Goal: Communication & Community: Answer question/provide support

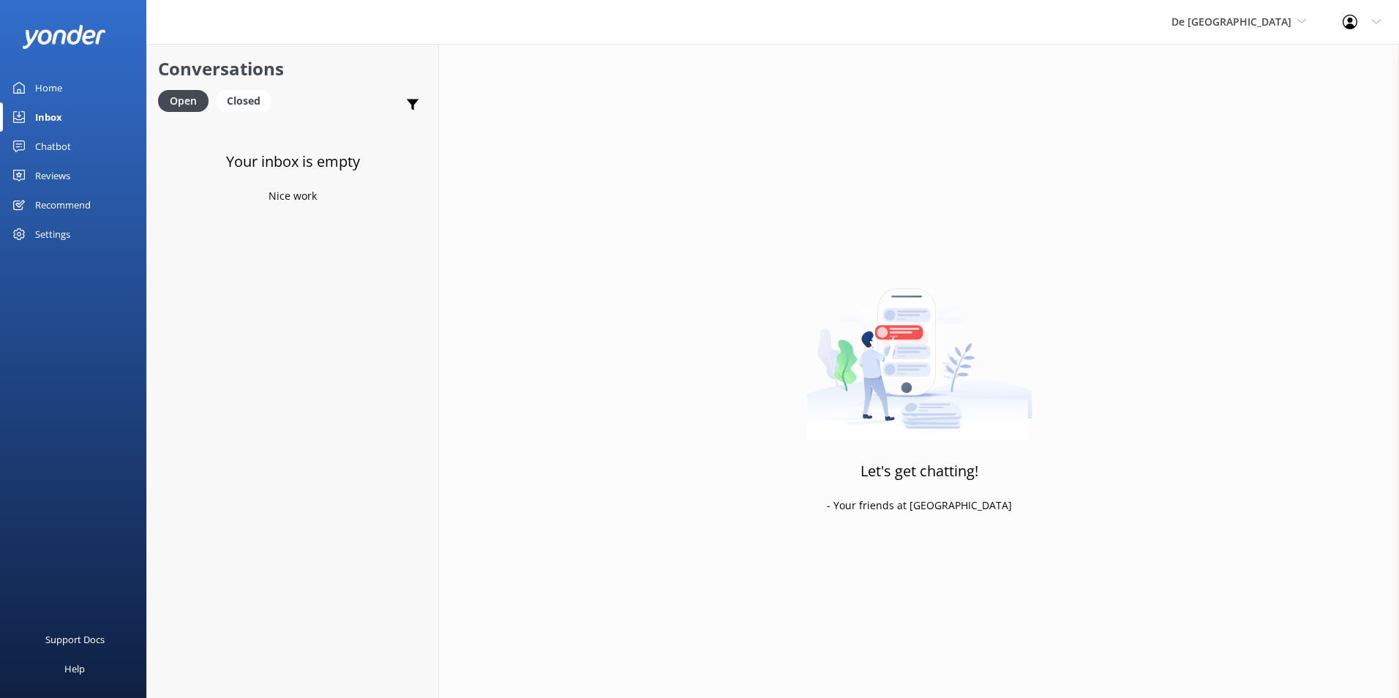
click at [59, 106] on div "Inbox" at bounding box center [48, 116] width 27 height 29
click at [1260, 17] on span "De [GEOGRAPHIC_DATA]" at bounding box center [1231, 22] width 120 height 14
click at [1247, 53] on link "De [GEOGRAPHIC_DATA]" at bounding box center [1226, 61] width 146 height 35
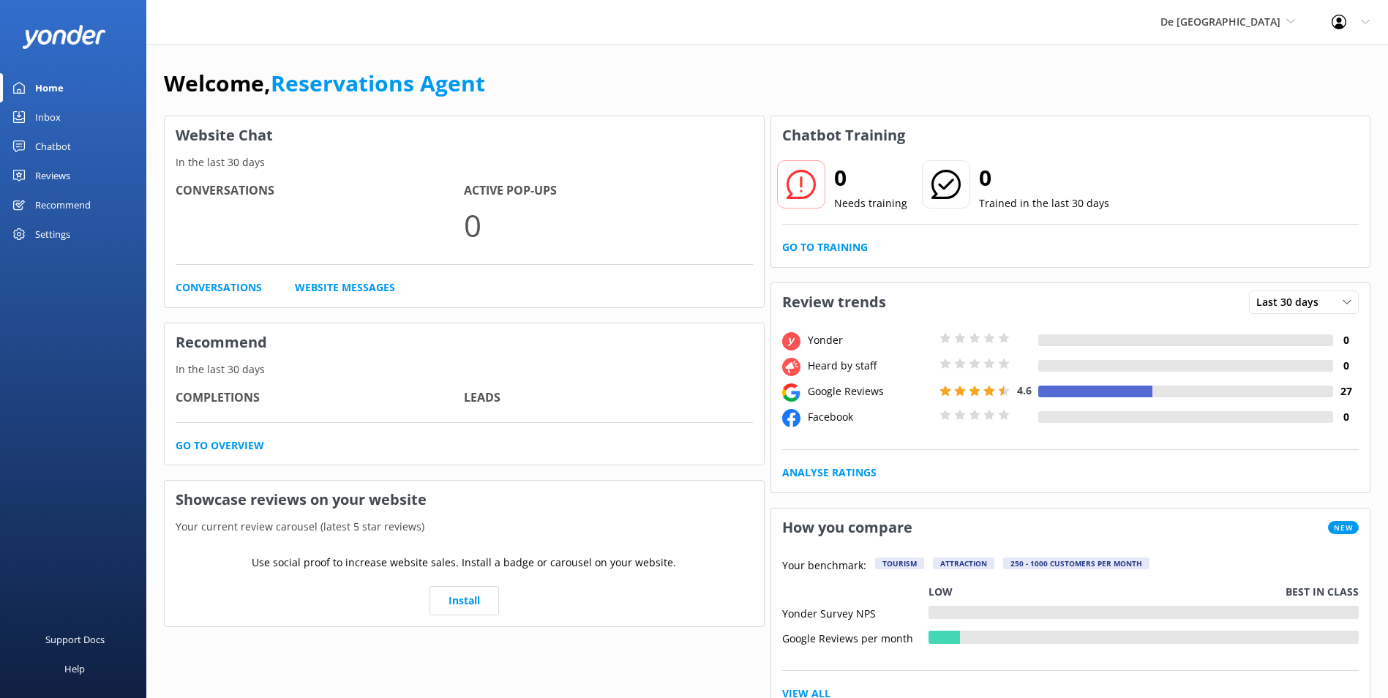
click at [44, 118] on div "Inbox" at bounding box center [48, 116] width 26 height 29
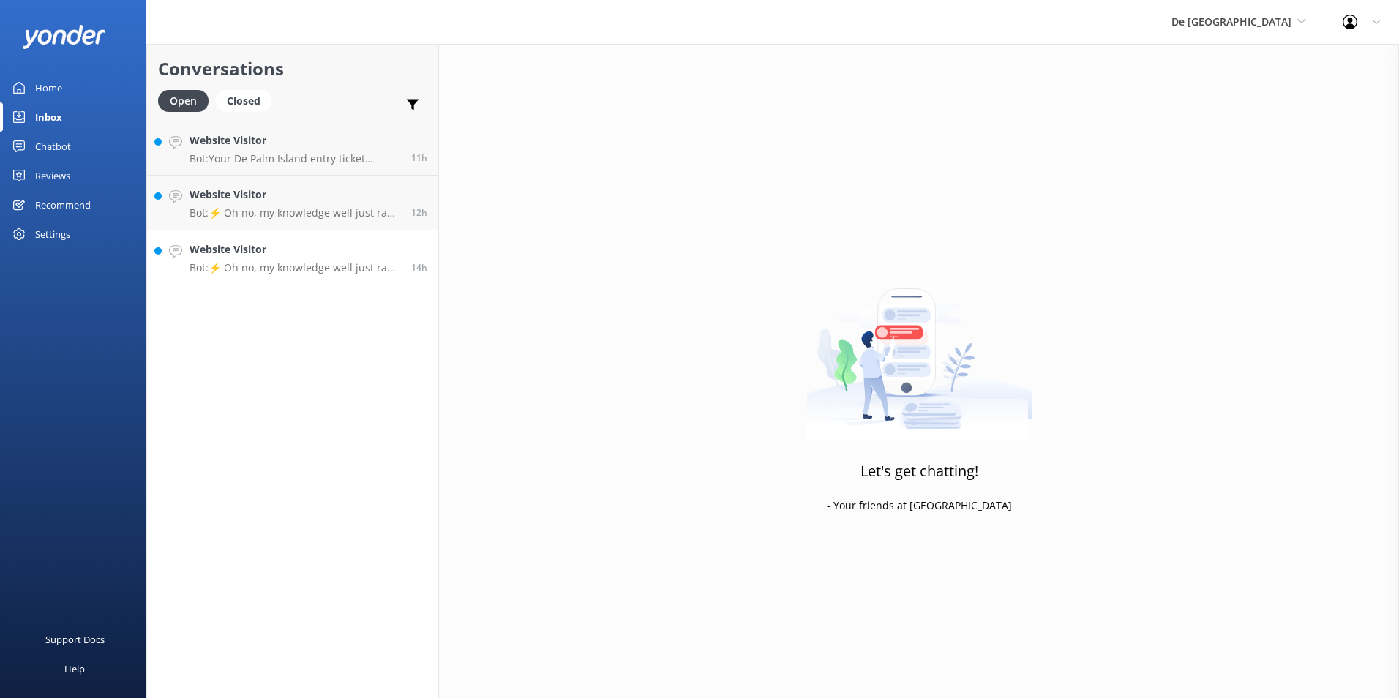
click at [318, 267] on p "Bot: ⚡ Oh no, my knowledge well just ran dry! Could you reshuffle your question…" at bounding box center [295, 267] width 211 height 13
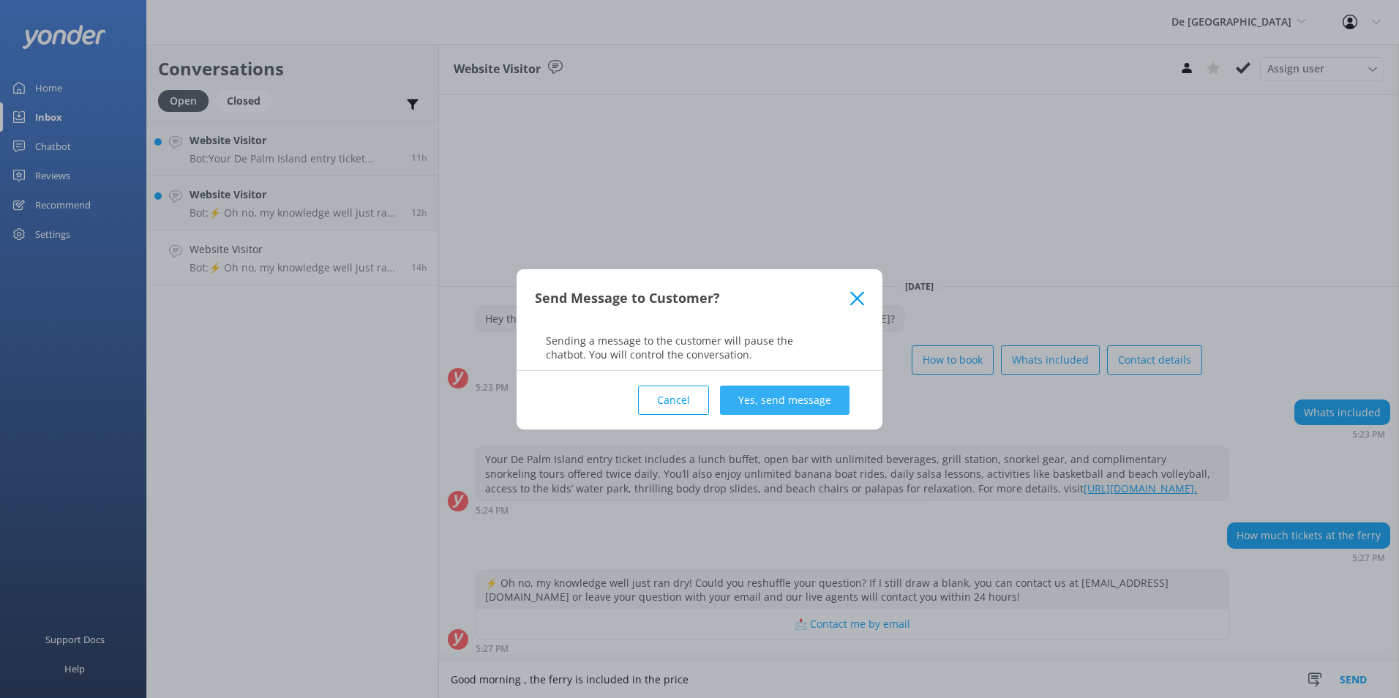
type textarea "Good morning , the ferry is included in the price"
click at [788, 403] on button "Yes, send message" at bounding box center [785, 400] width 130 height 29
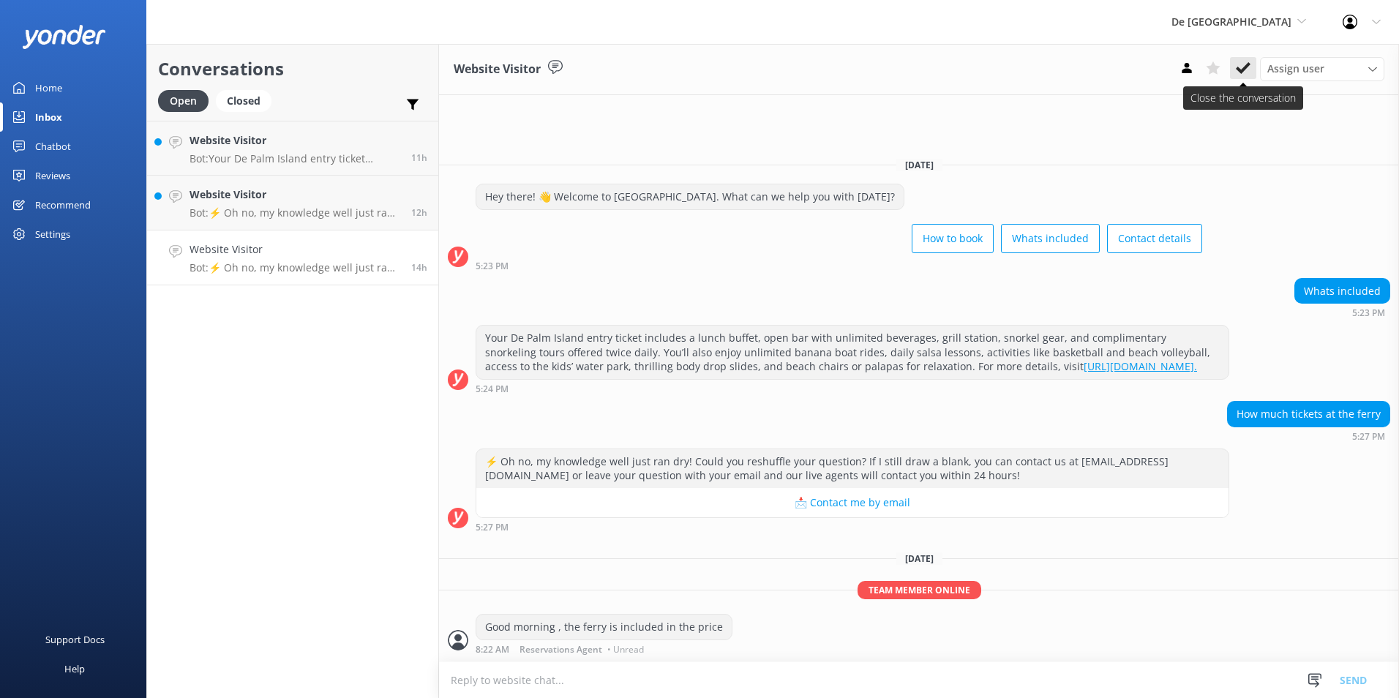
click at [1245, 66] on icon at bounding box center [1243, 68] width 15 height 15
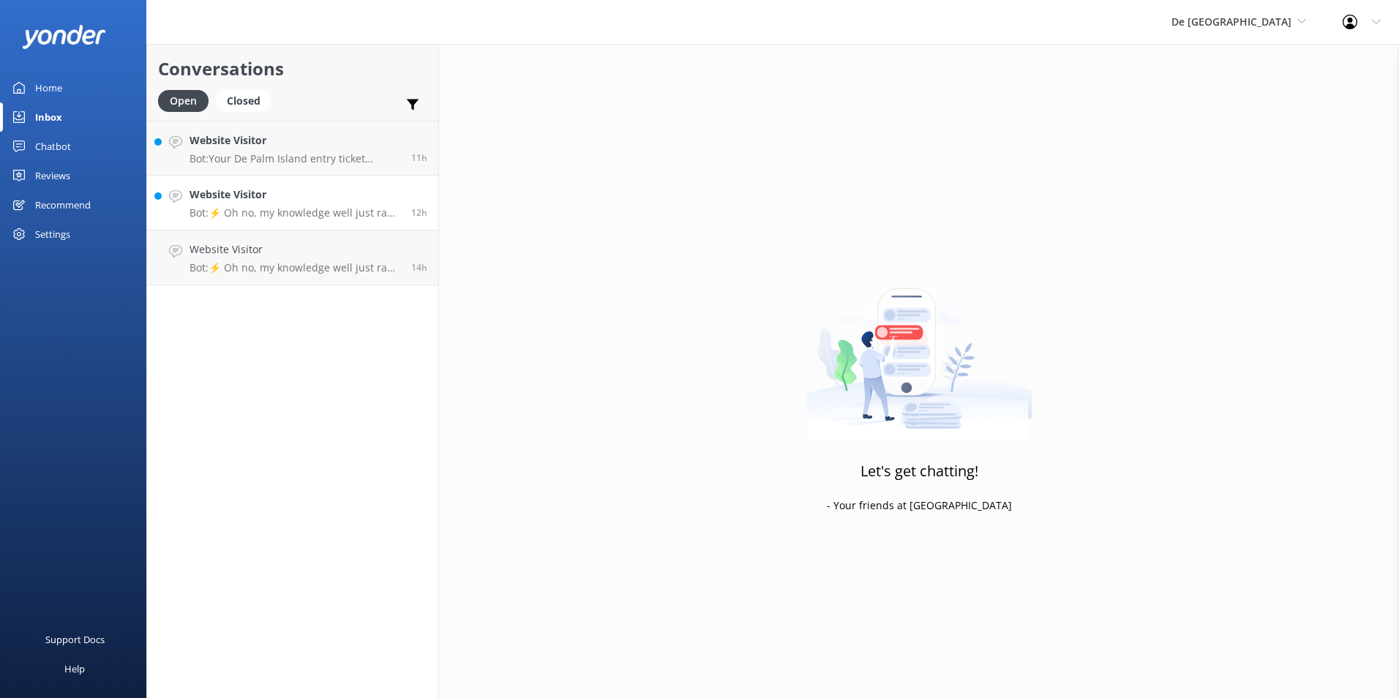
click at [294, 203] on div "Website Visitor Bot: ⚡ Oh no, my knowledge well just ran dry! Could you reshuff…" at bounding box center [295, 203] width 211 height 32
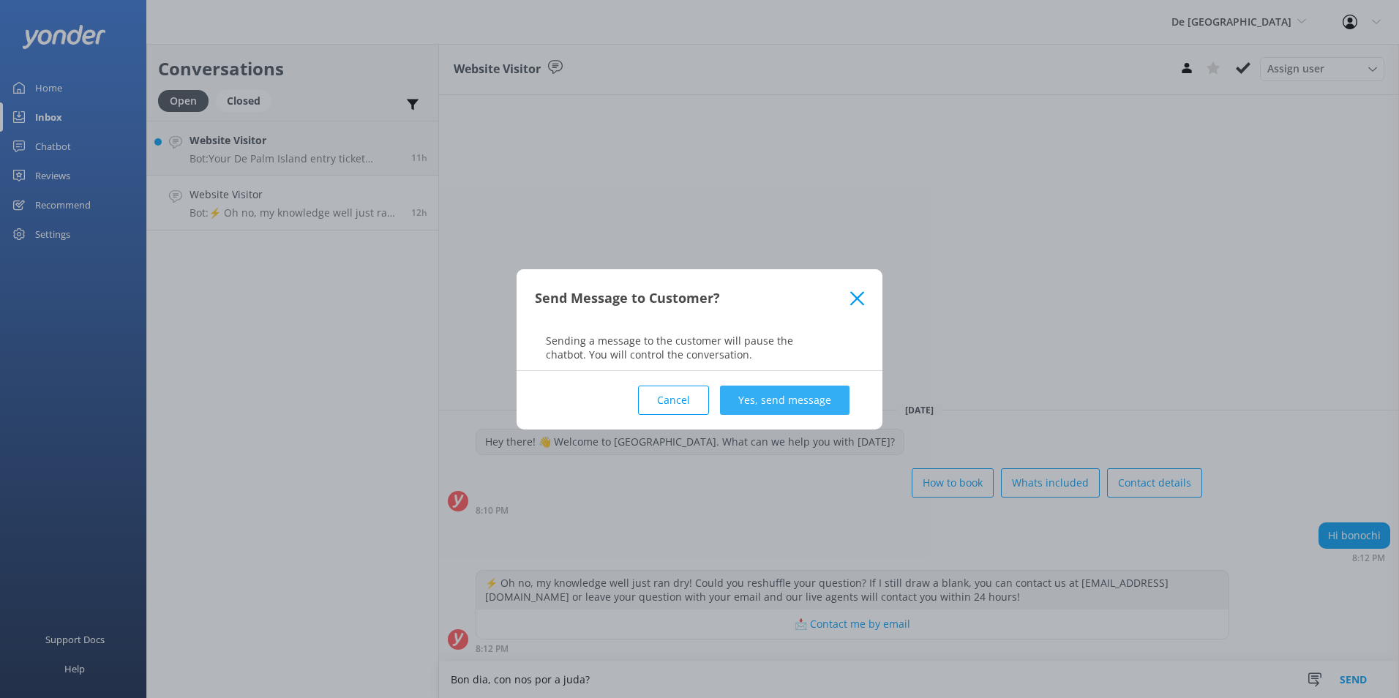
type textarea "Bon dia, con nos por a juda?"
click at [741, 399] on button "Yes, send message" at bounding box center [785, 400] width 130 height 29
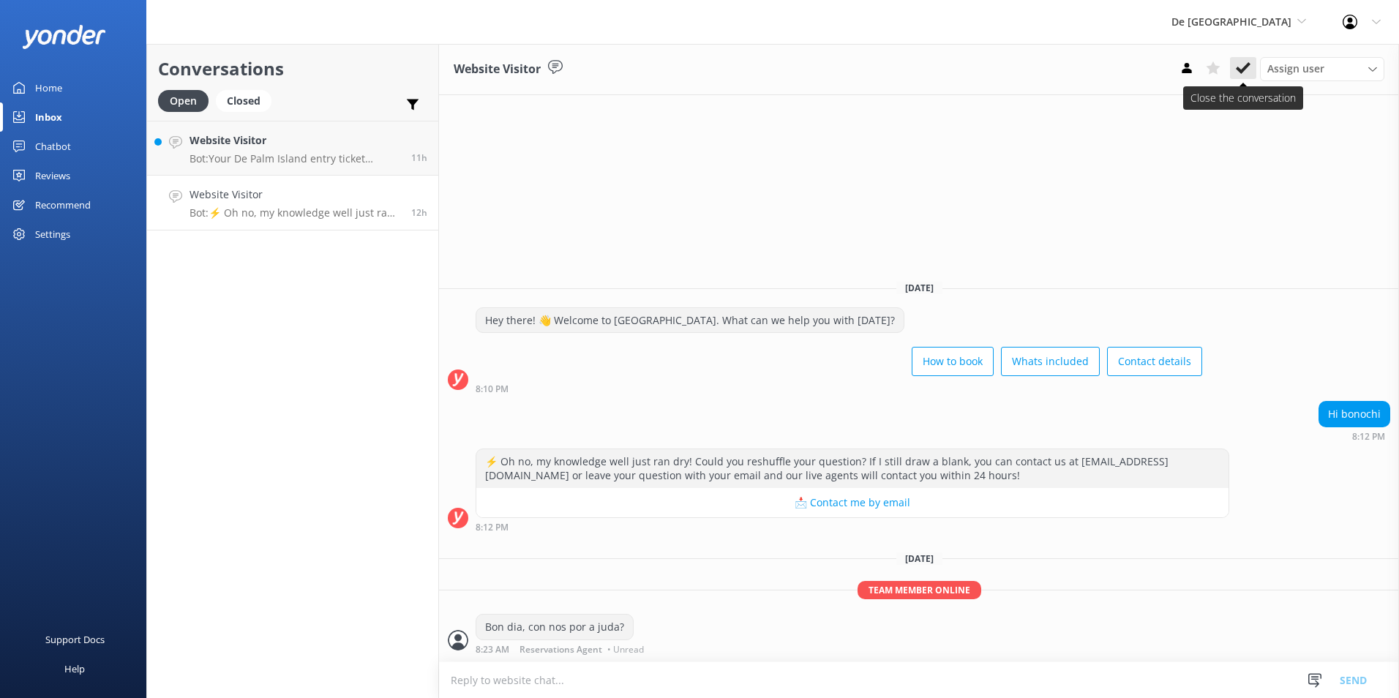
click at [1242, 70] on use at bounding box center [1243, 68] width 15 height 12
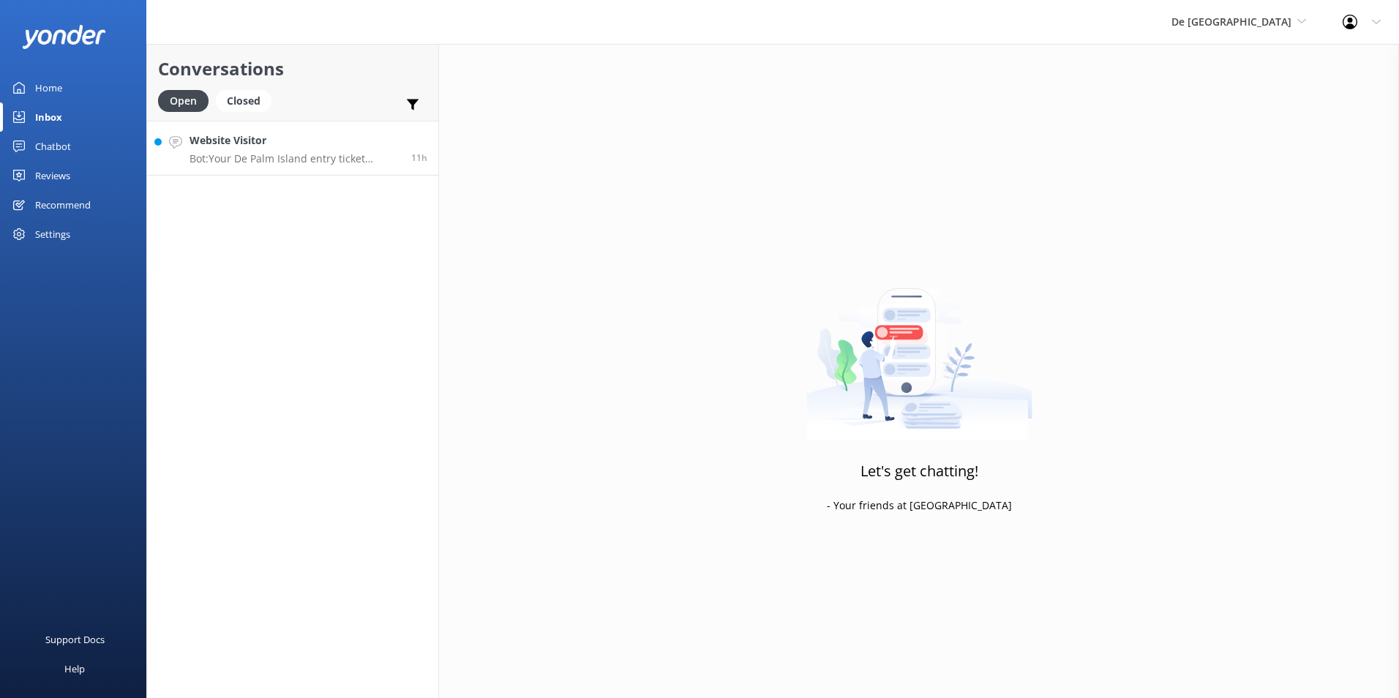
click at [258, 138] on h4 "Website Visitor" at bounding box center [295, 140] width 211 height 16
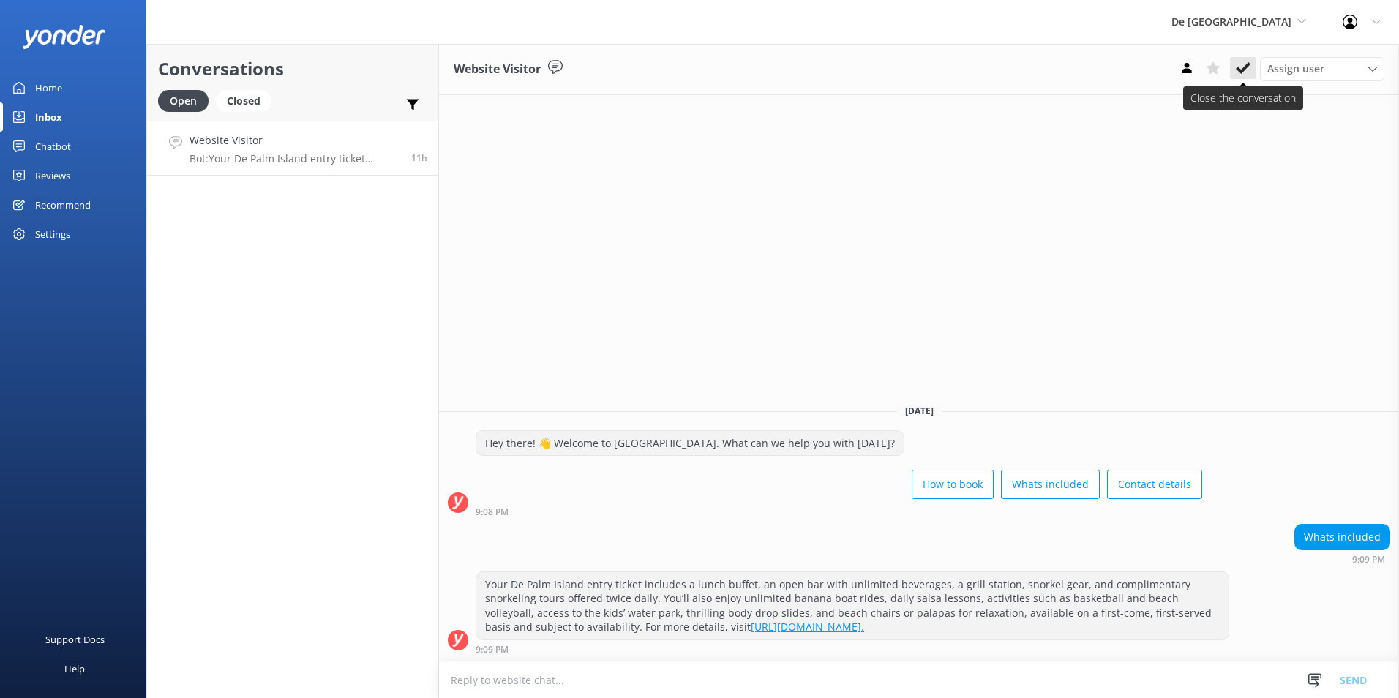
click at [1245, 66] on use at bounding box center [1243, 68] width 15 height 12
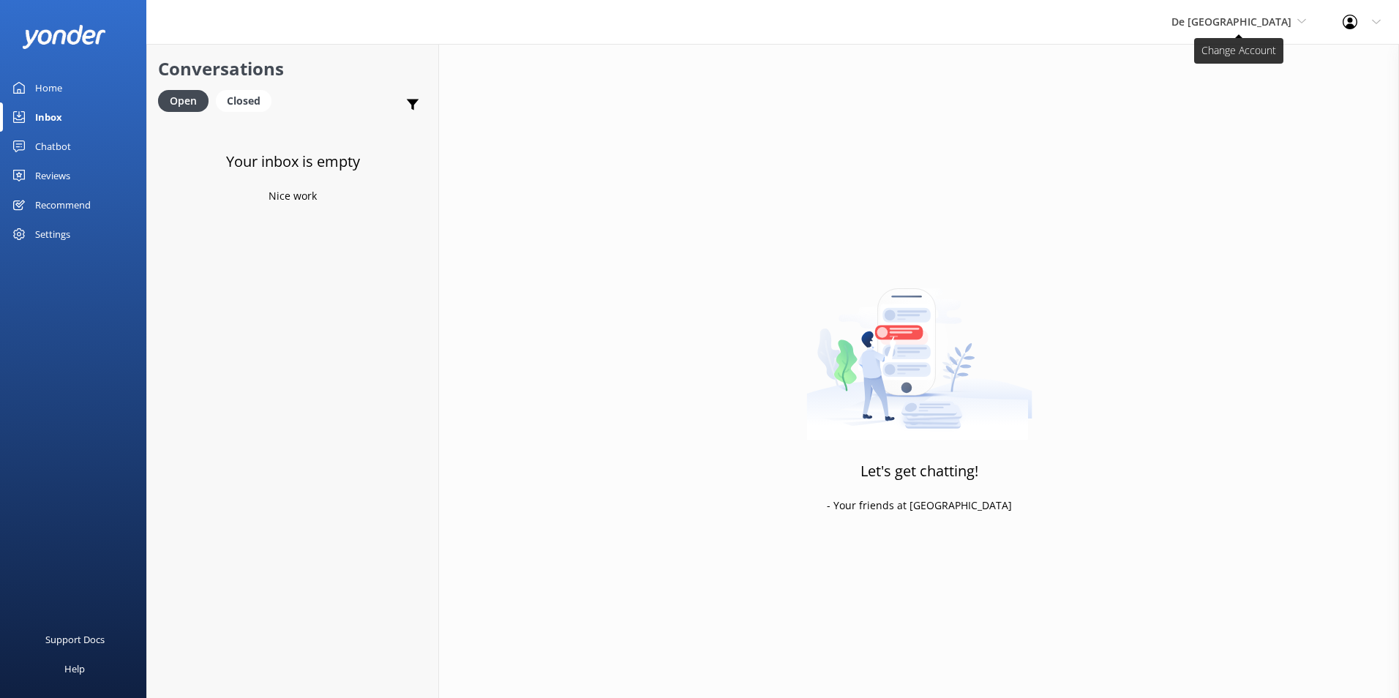
click at [1263, 18] on span "De [GEOGRAPHIC_DATA]" at bounding box center [1231, 22] width 120 height 14
click at [1234, 91] on link "Aruba's Activities Expert" at bounding box center [1226, 96] width 146 height 35
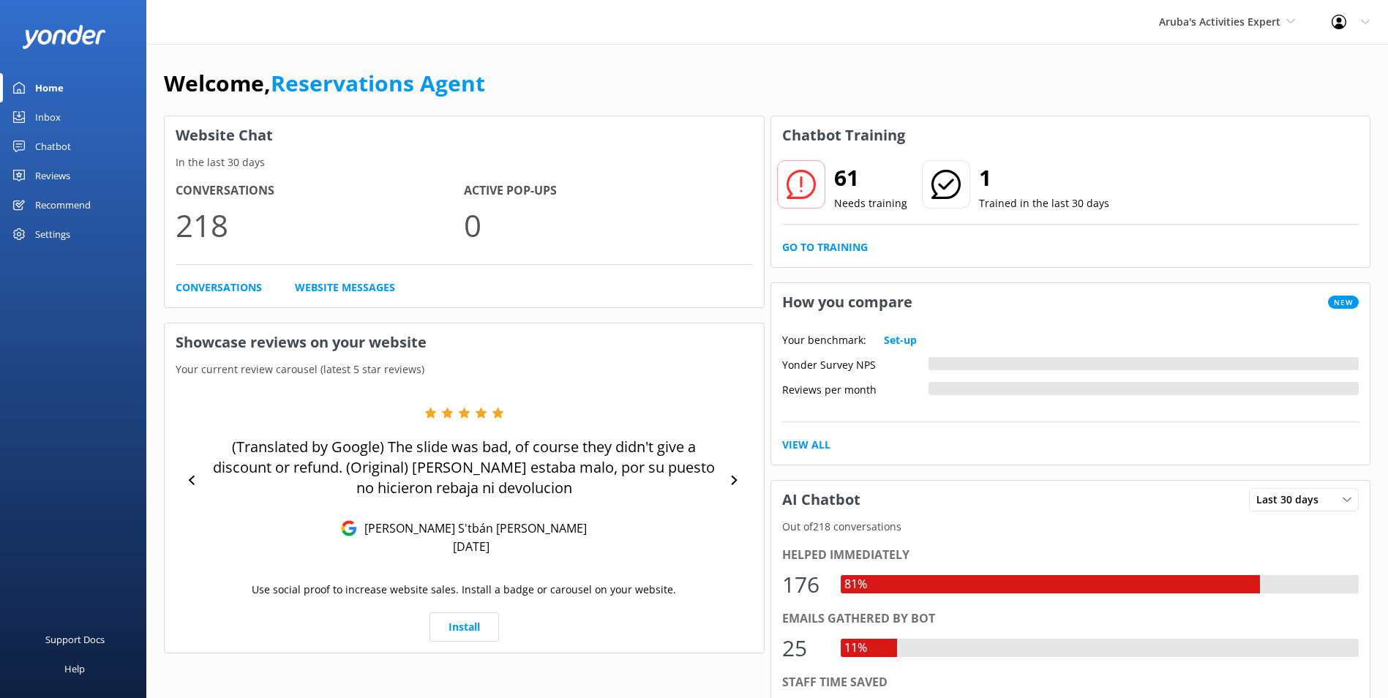
click at [59, 115] on div "Inbox" at bounding box center [48, 116] width 26 height 29
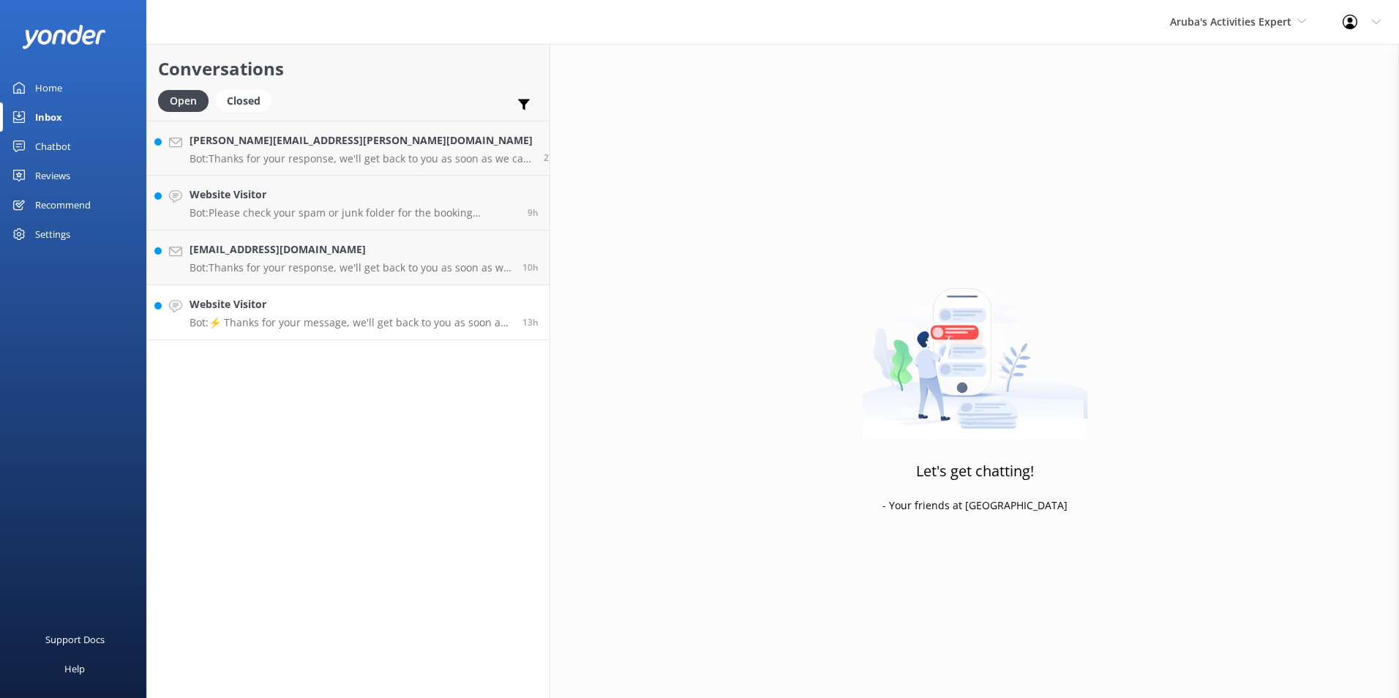
click at [350, 329] on p "Bot: ⚡ Thanks for your message, we'll get back to you as soon as we can." at bounding box center [351, 322] width 322 height 13
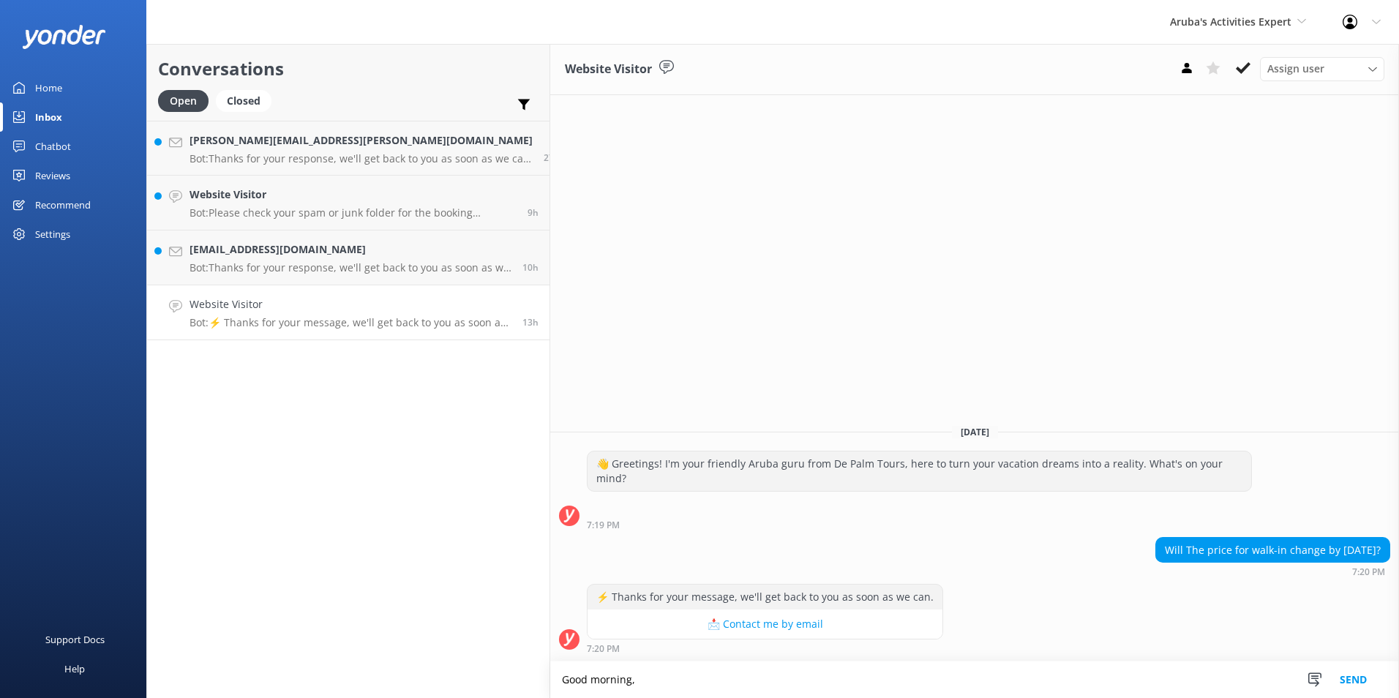
type textarea "Good morning,"
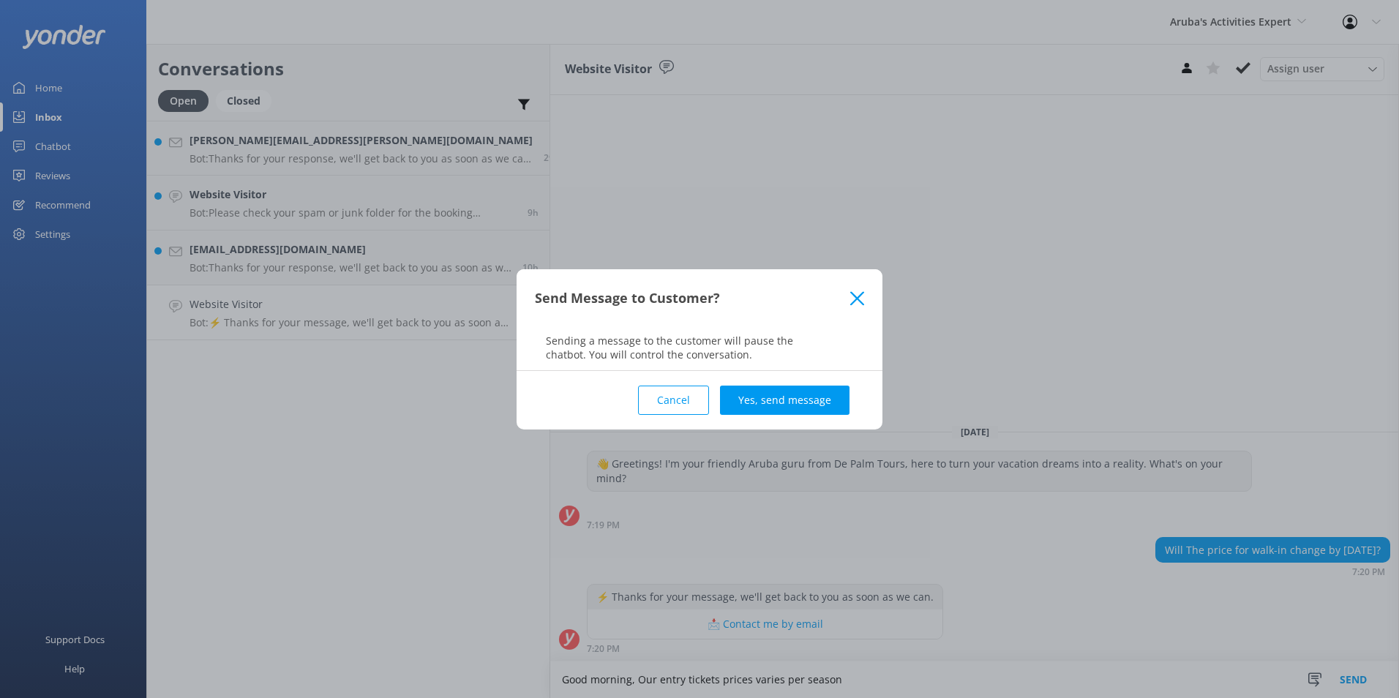
click at [661, 380] on div "Cancel Yes, send message" at bounding box center [699, 400] width 329 height 59
click at [677, 393] on button "Cancel" at bounding box center [673, 400] width 71 height 29
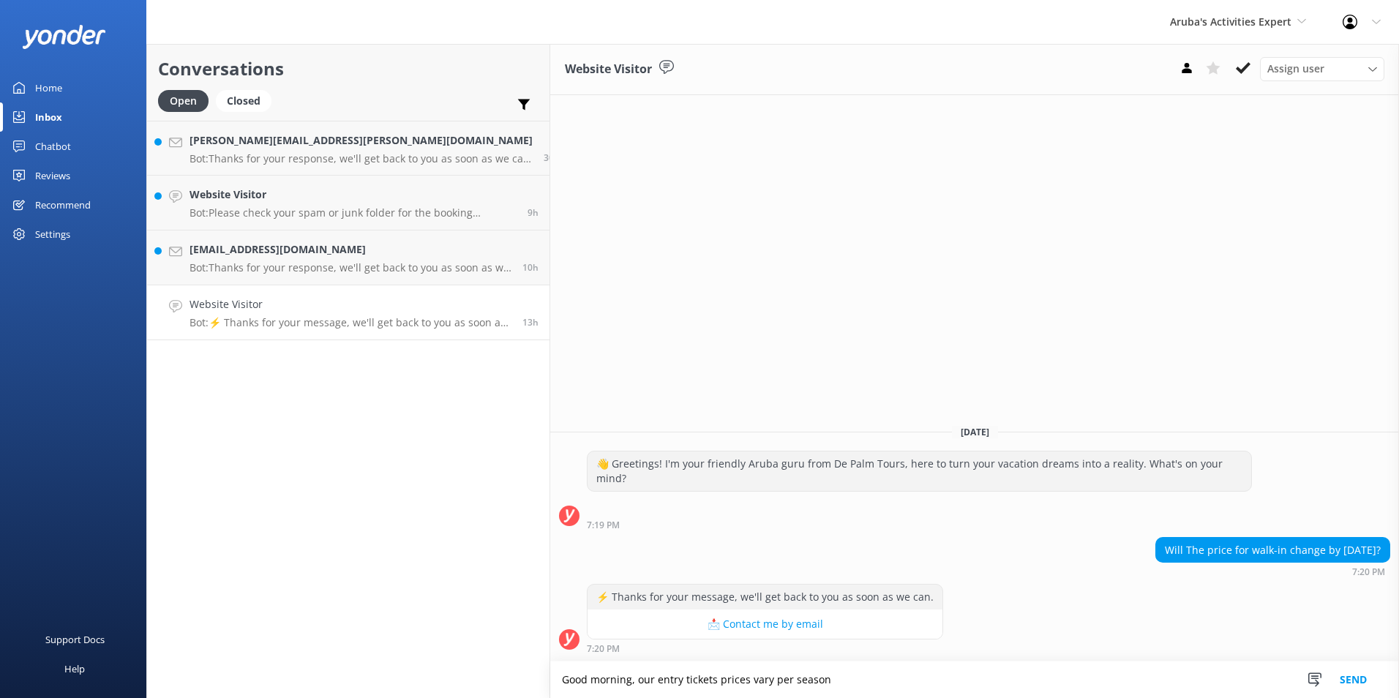
type textarea "Good morning, our entry tickets prices vary per season"
click at [1362, 677] on button "Send" at bounding box center [1353, 679] width 55 height 37
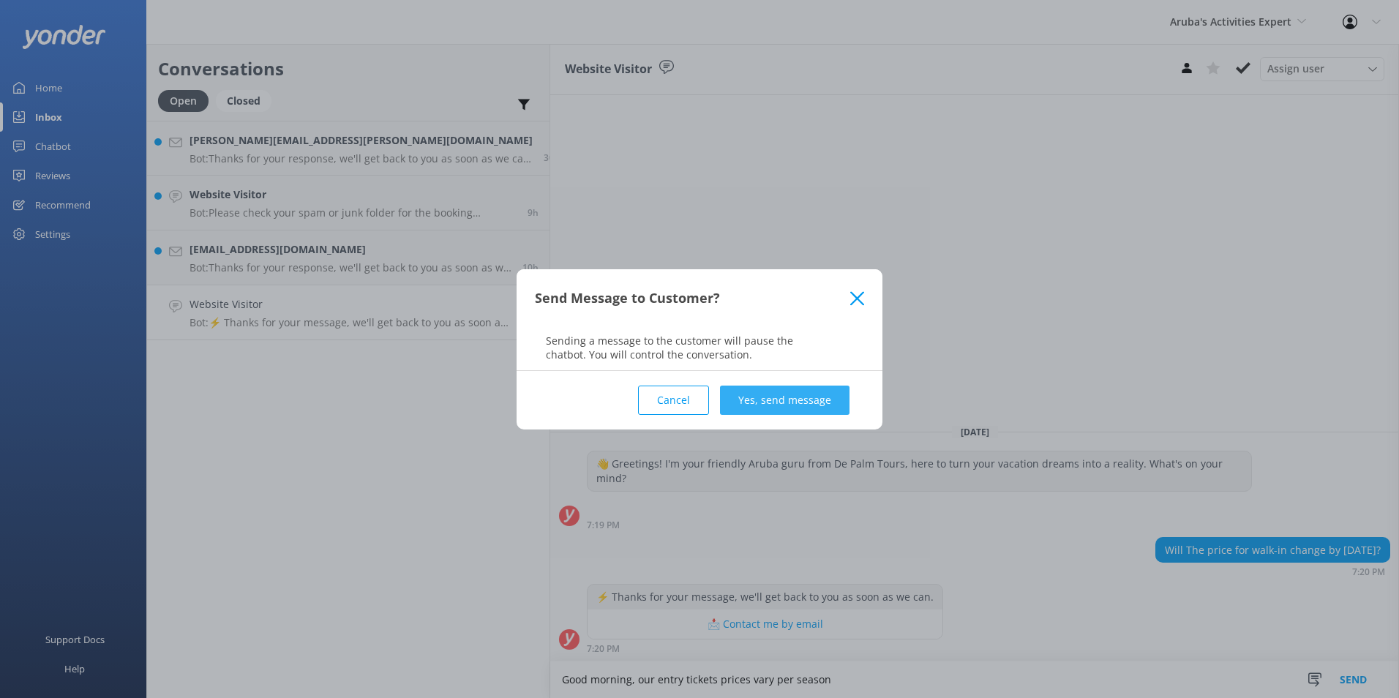
click at [811, 391] on button "Yes, send message" at bounding box center [785, 400] width 130 height 29
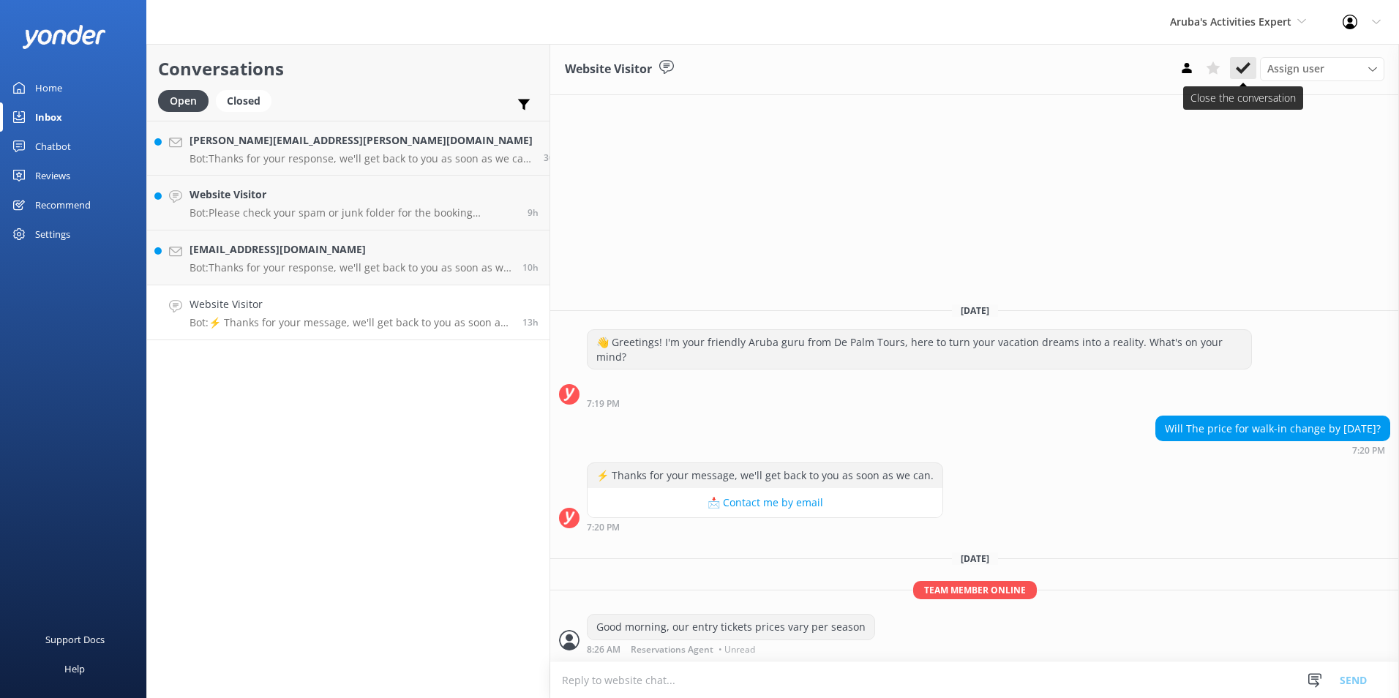
click at [1245, 67] on use at bounding box center [1243, 68] width 15 height 12
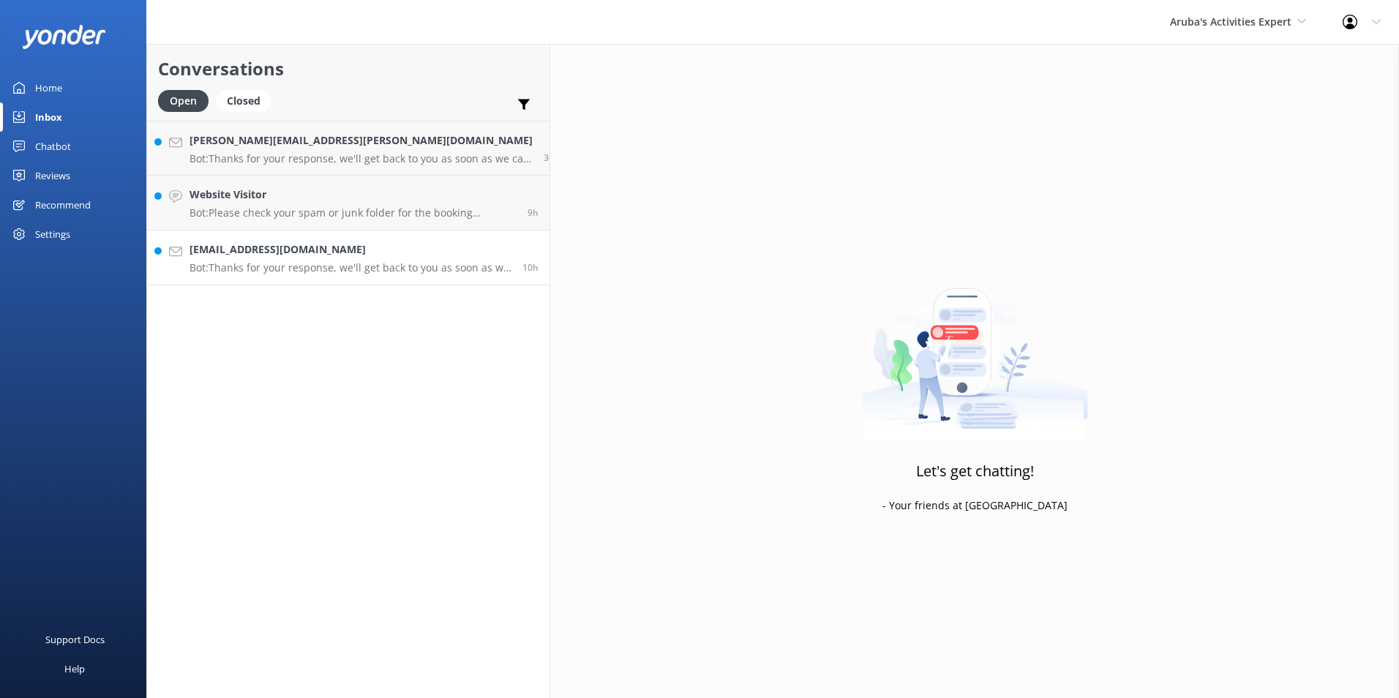
click at [266, 256] on h4 "[EMAIL_ADDRESS][DOMAIN_NAME]" at bounding box center [351, 249] width 322 height 16
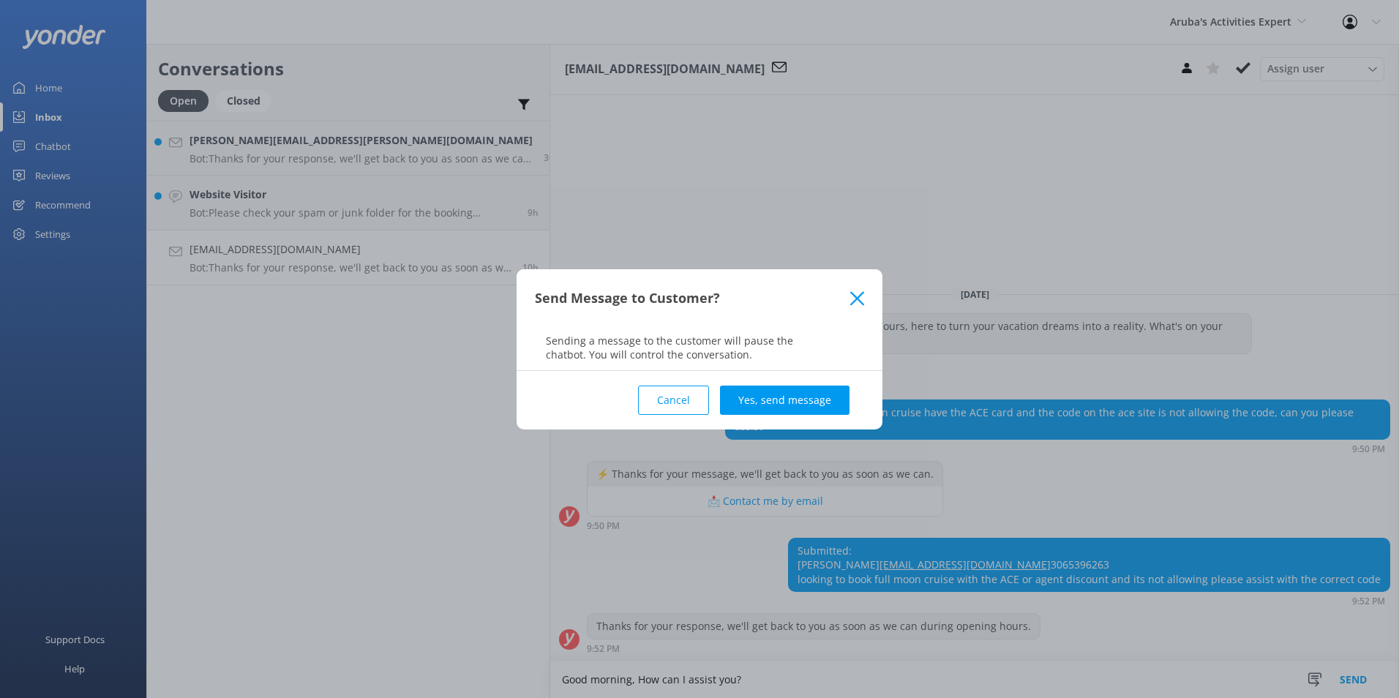
type textarea "Good morning, How can I assist you?"
click at [814, 366] on div "Send Message to Customer? Sending a message to the customer will pause the chat…" at bounding box center [700, 320] width 366 height 102
click at [811, 395] on button "Yes, send message" at bounding box center [785, 400] width 130 height 29
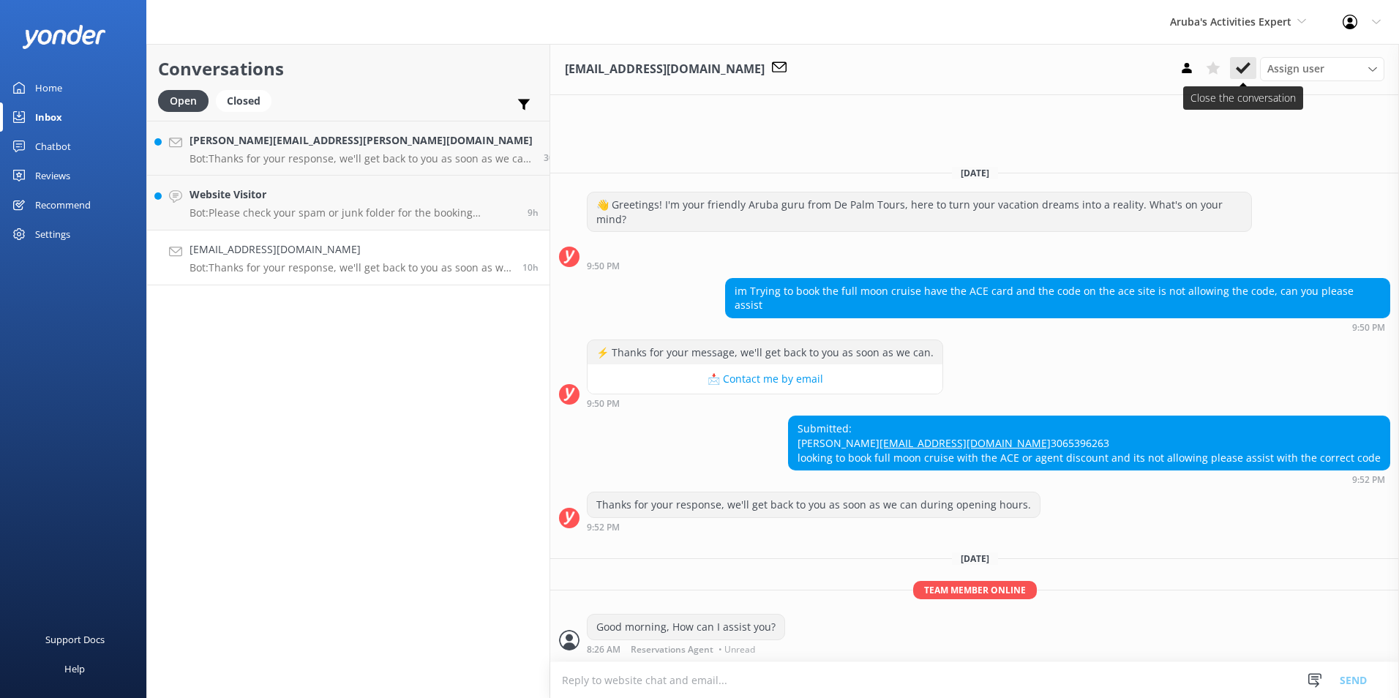
click at [1246, 64] on icon at bounding box center [1243, 68] width 15 height 15
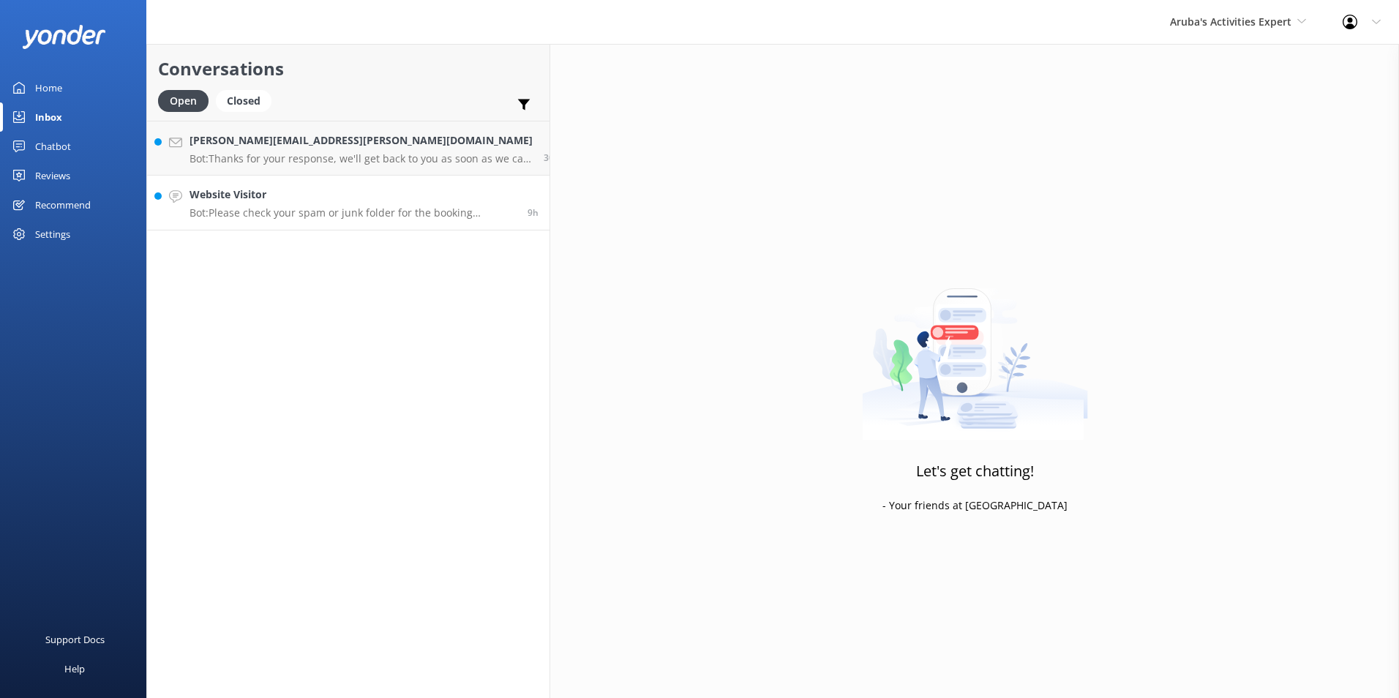
click at [318, 211] on p "Bot: Please check your spam or junk folder for the booking confirmation. If you…" at bounding box center [353, 212] width 327 height 13
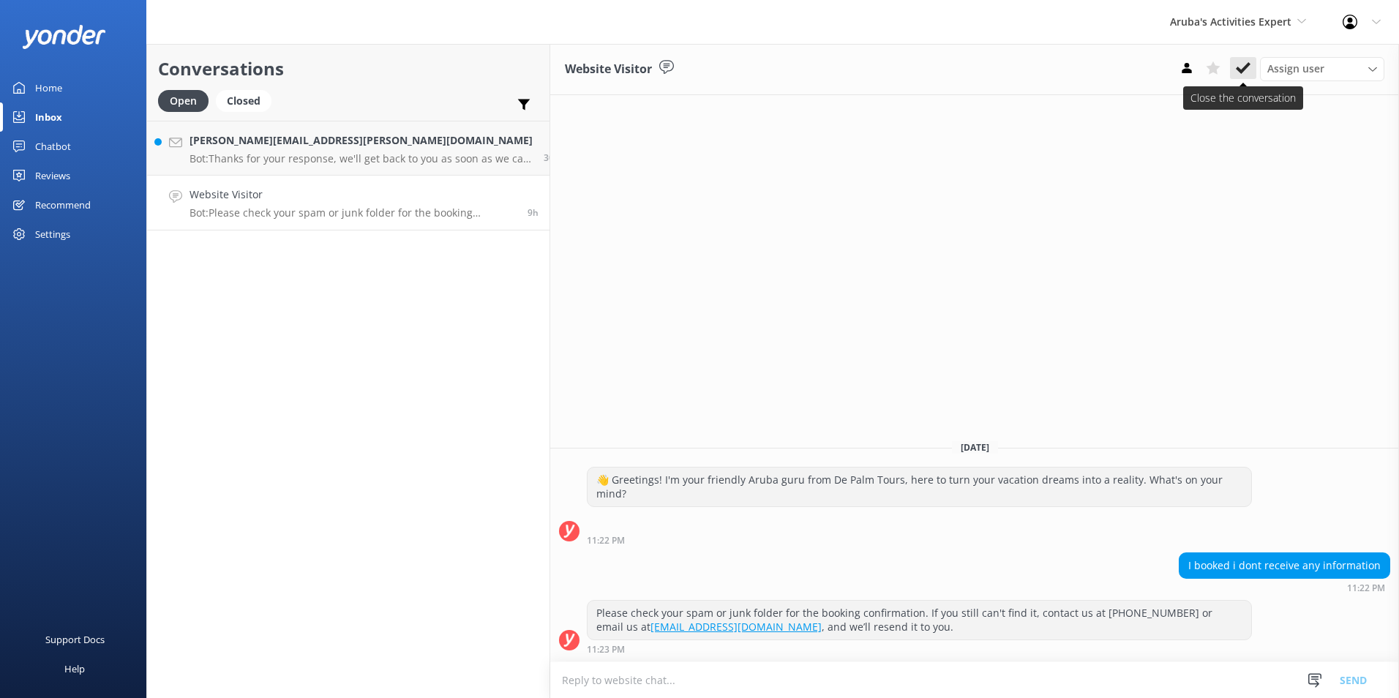
click at [1245, 68] on use at bounding box center [1243, 68] width 15 height 12
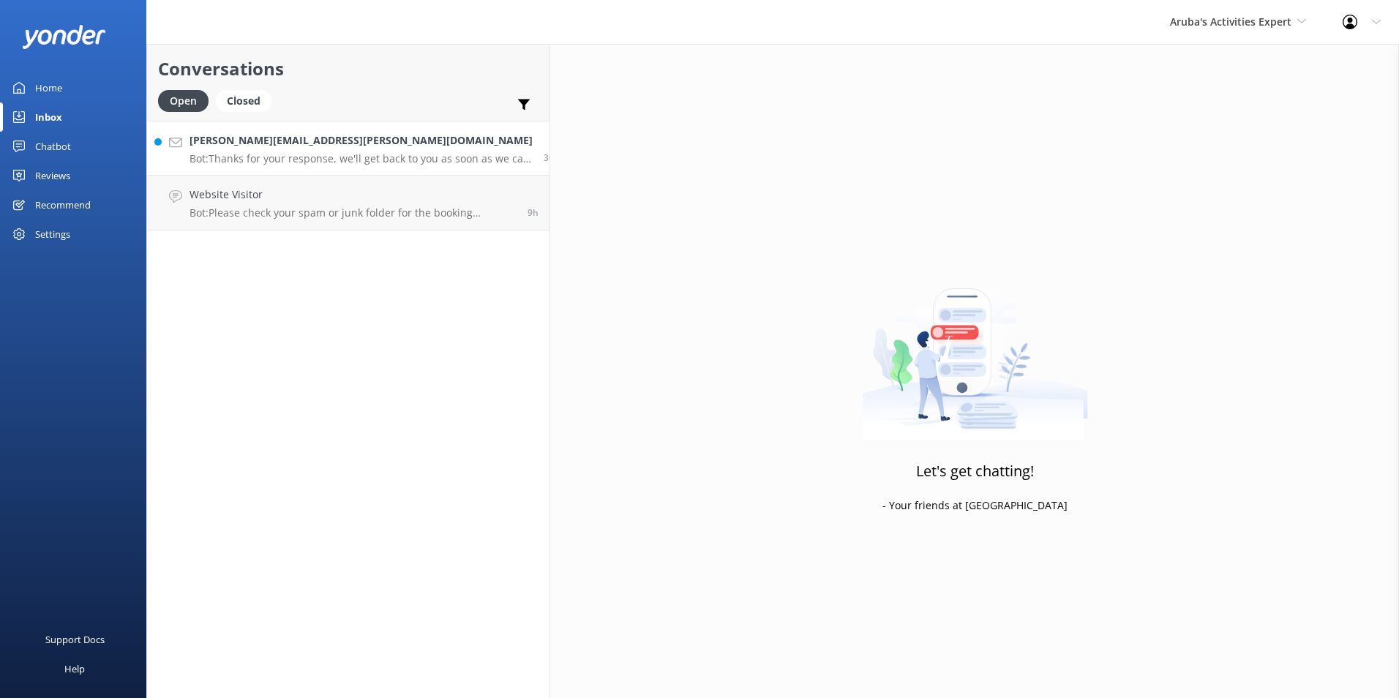
click at [301, 160] on p "Bot: Thanks for your response, we'll get back to you as soon as we can during o…" at bounding box center [361, 158] width 343 height 13
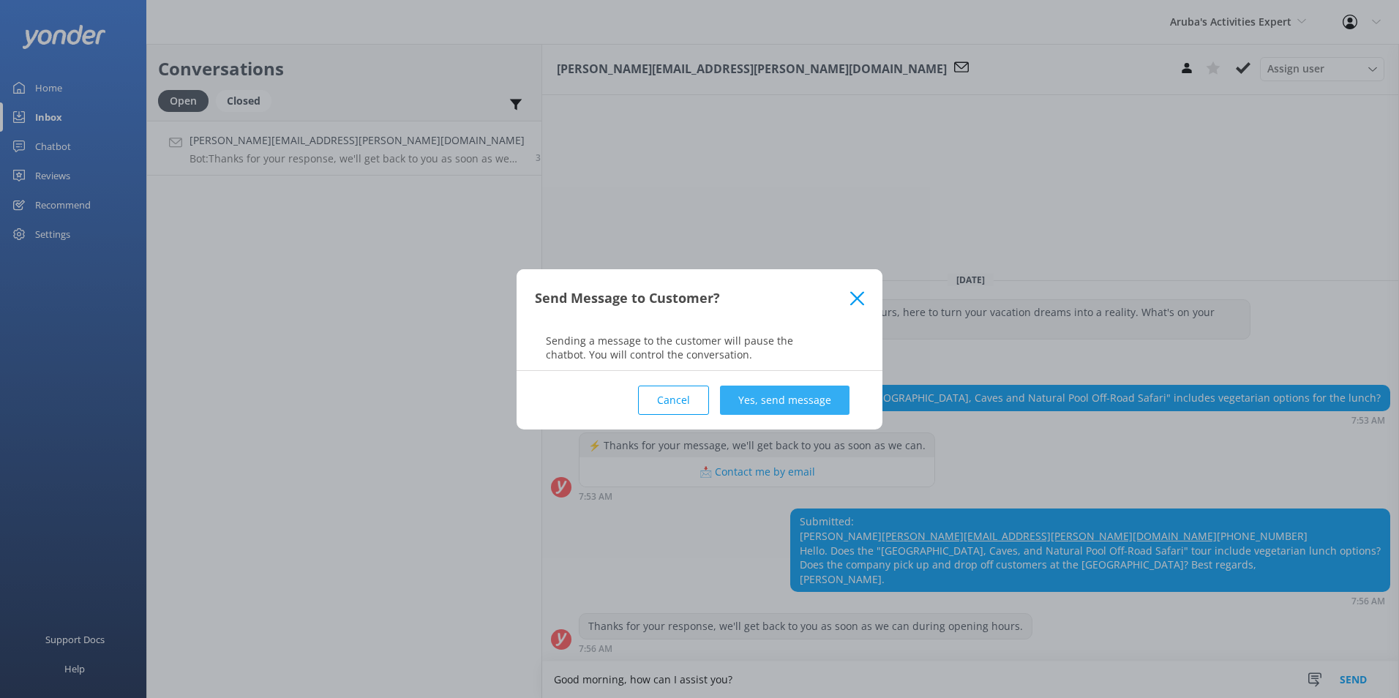
type textarea "Good morning, how can I assist you?"
click at [779, 394] on button "Yes, send message" at bounding box center [785, 400] width 130 height 29
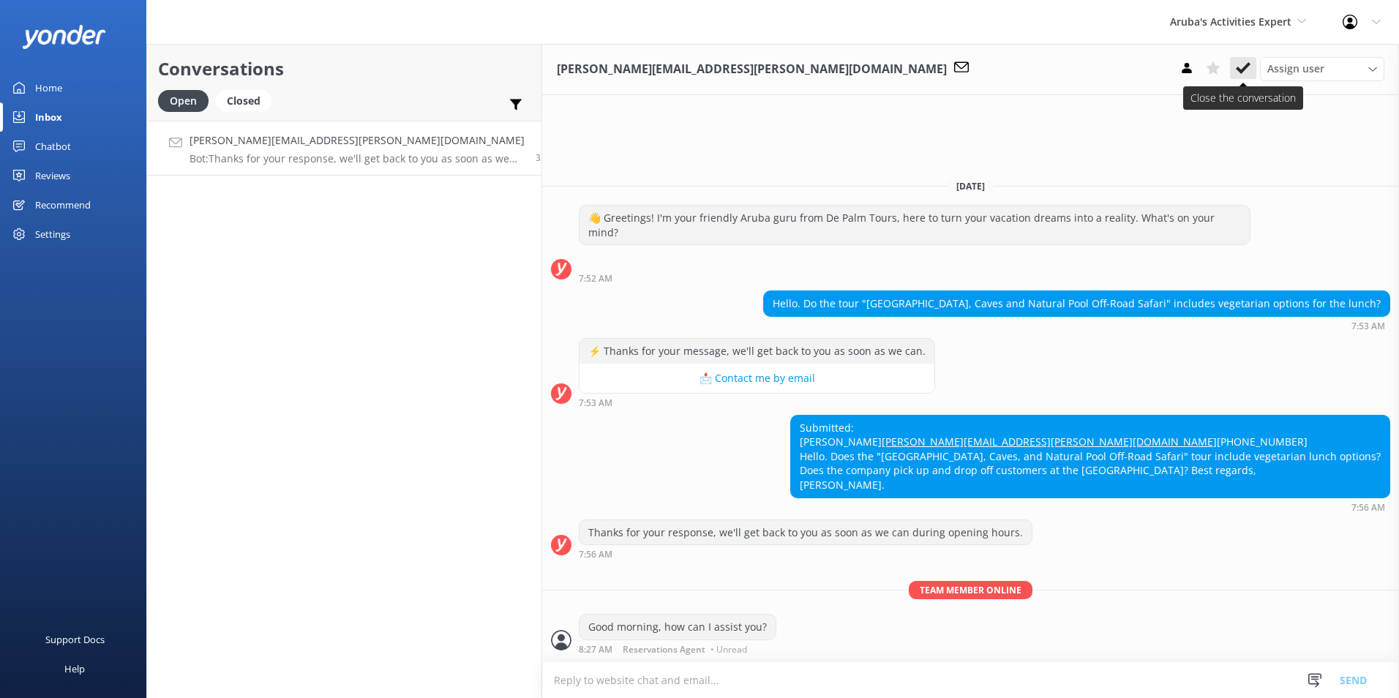
click at [1243, 69] on use at bounding box center [1243, 68] width 15 height 12
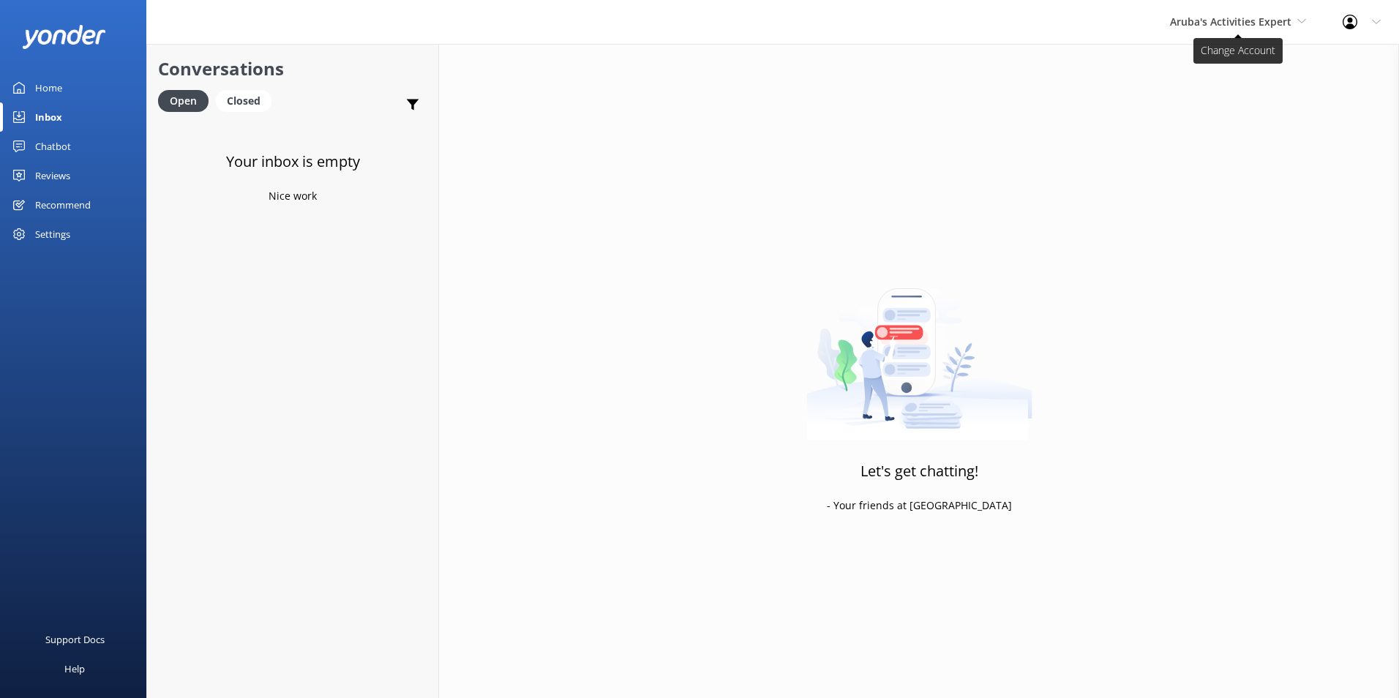
click at [1272, 18] on span "Aruba's Activities Expert" at bounding box center [1230, 22] width 121 height 14
click at [1205, 126] on link "The Captain" at bounding box center [1225, 131] width 146 height 35
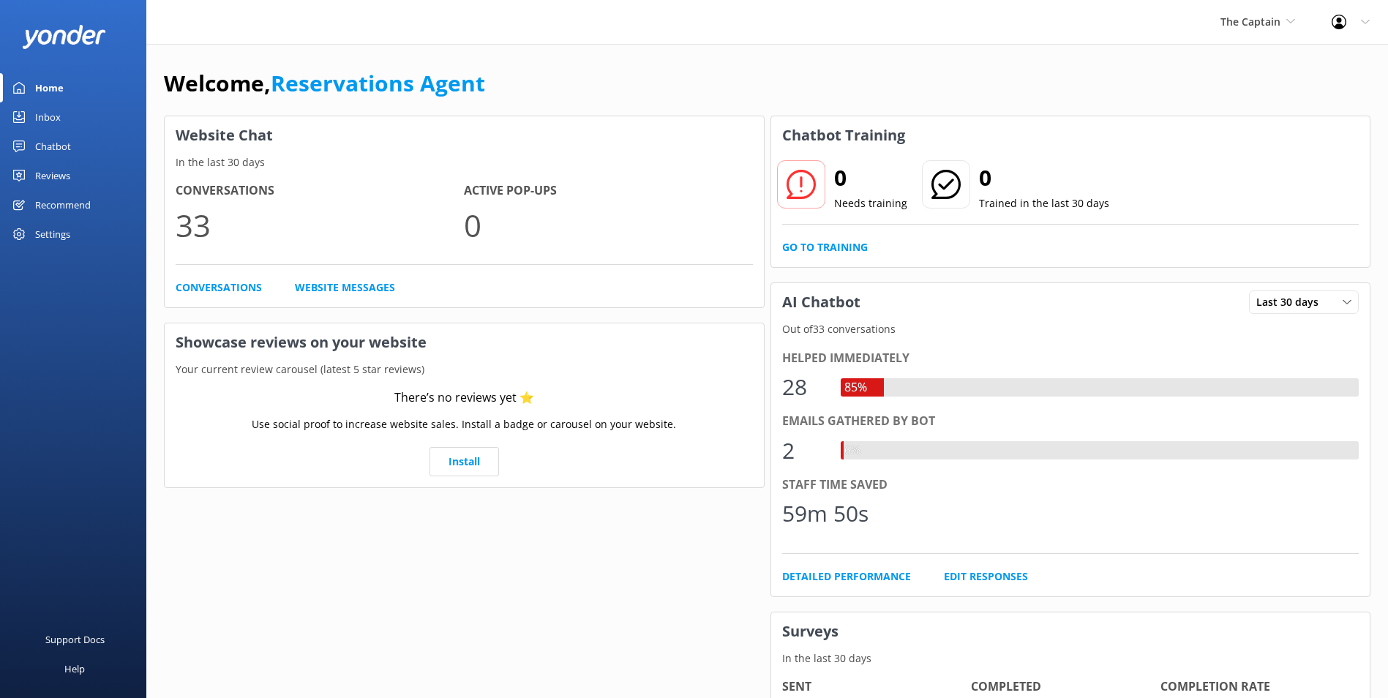
click at [70, 111] on link "Inbox" at bounding box center [73, 116] width 146 height 29
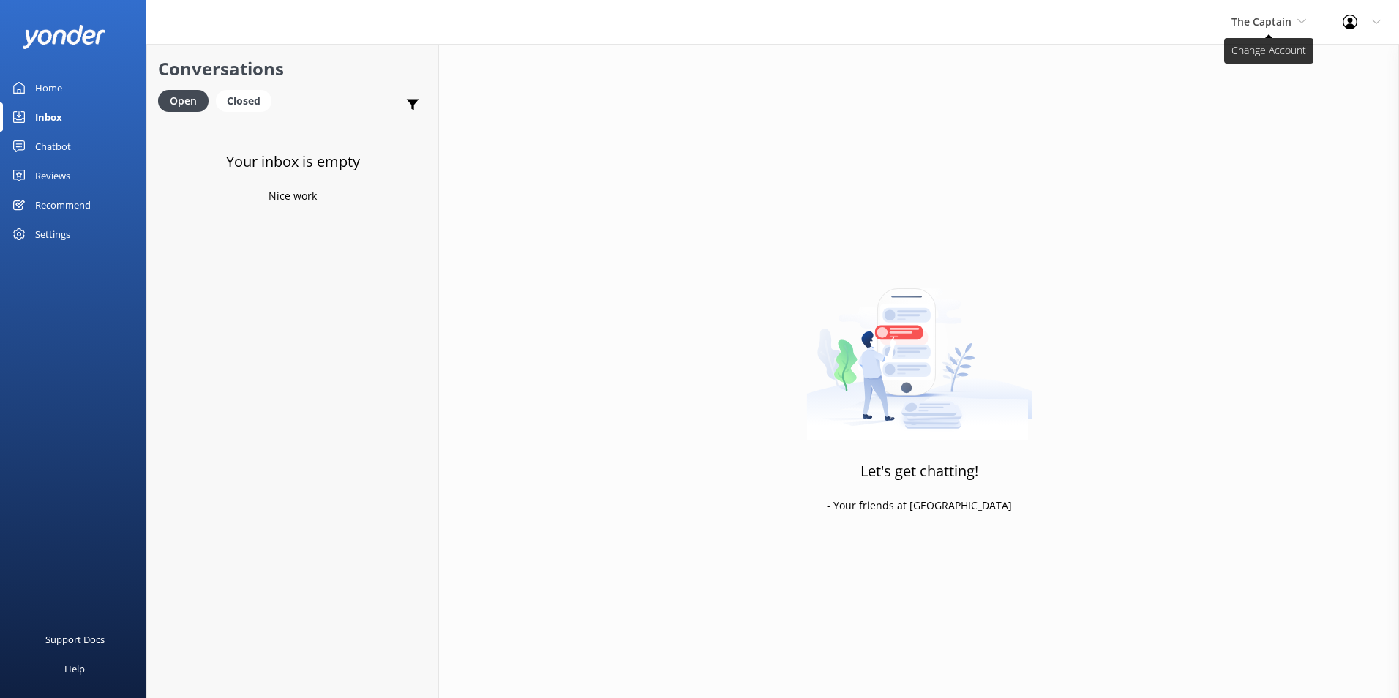
click at [1285, 23] on span "The Captain" at bounding box center [1261, 22] width 60 height 14
click at [1242, 91] on link "Aruba's Activities Expert" at bounding box center [1286, 96] width 146 height 35
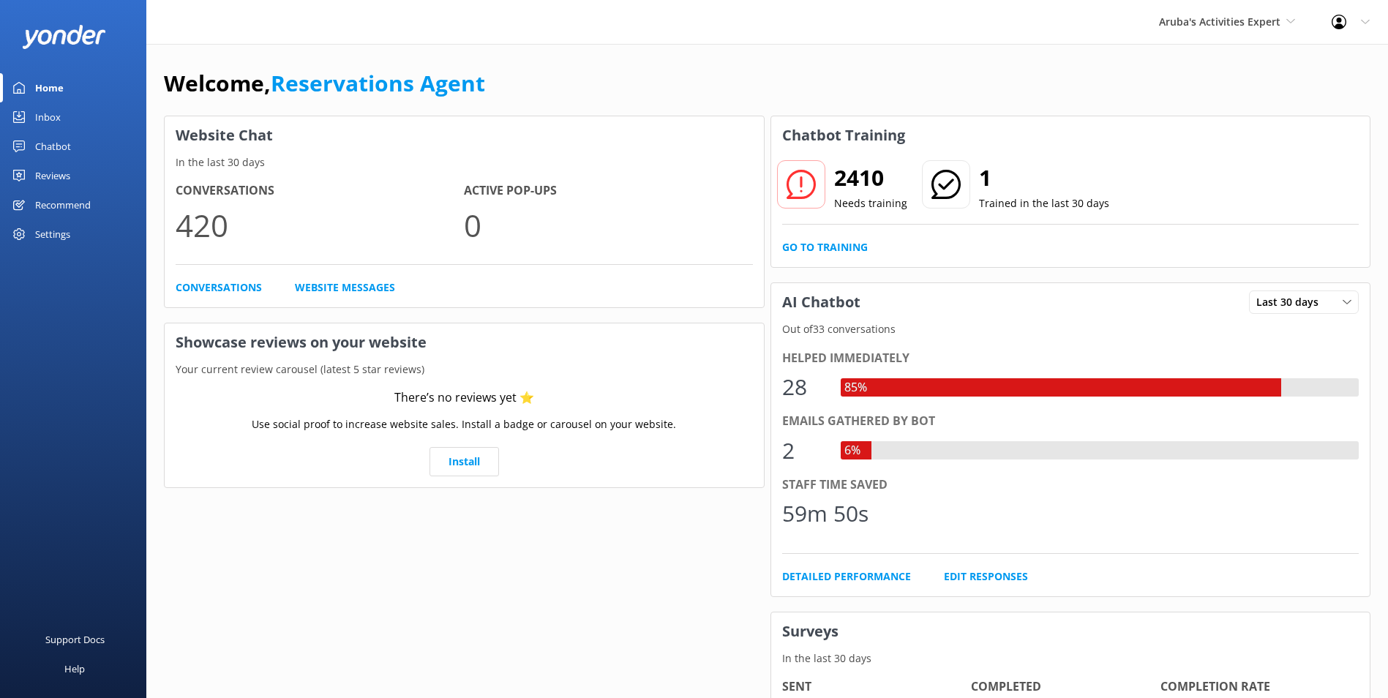
click at [42, 108] on div "Inbox" at bounding box center [48, 116] width 26 height 29
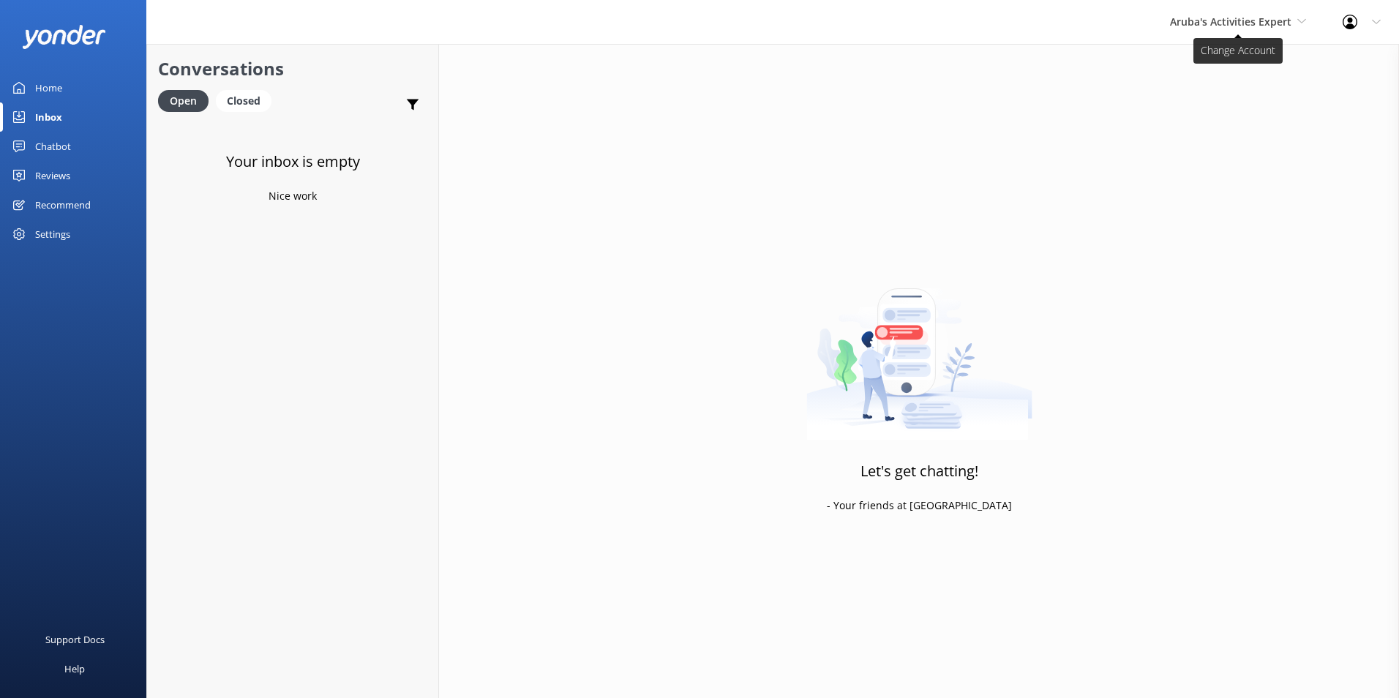
click at [1232, 20] on span "Aruba's Activities Expert" at bounding box center [1230, 22] width 121 height 14
click at [1220, 59] on link "De [GEOGRAPHIC_DATA]" at bounding box center [1225, 61] width 146 height 35
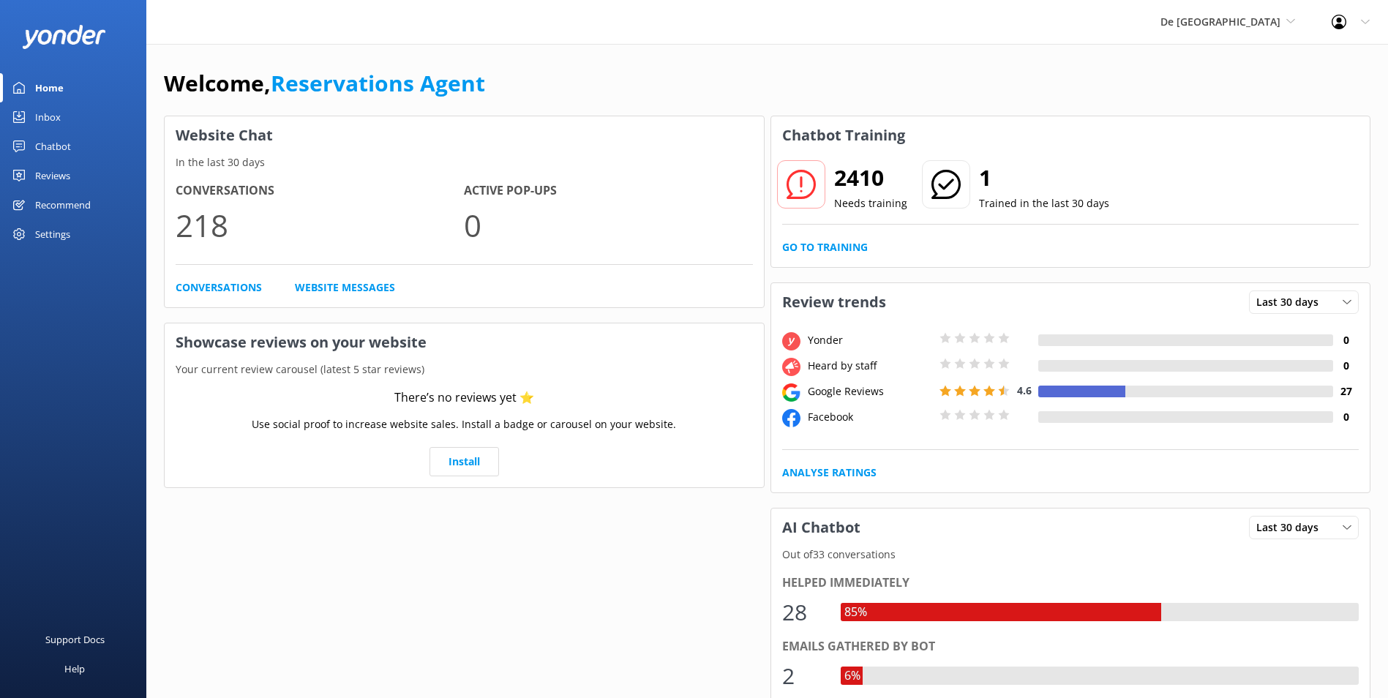
click at [62, 121] on link "Inbox" at bounding box center [73, 116] width 146 height 29
